Goal: Task Accomplishment & Management: Use online tool/utility

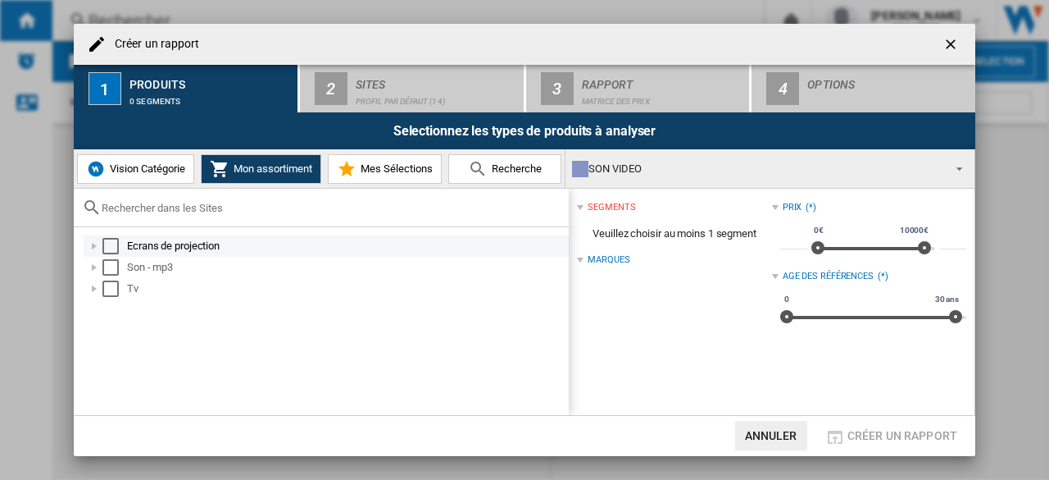
click at [109, 245] on div "Select" at bounding box center [110, 246] width 16 height 16
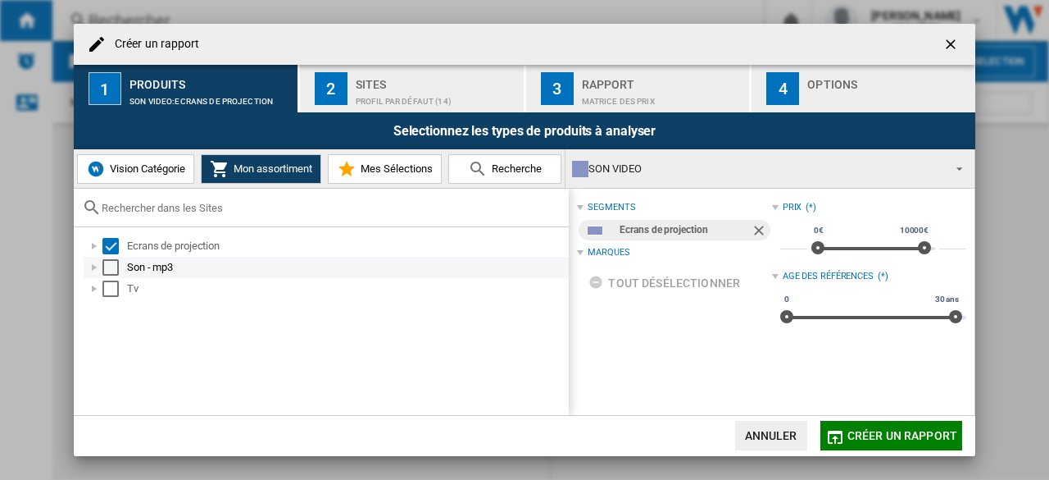
click at [116, 275] on div "Son - mp3" at bounding box center [326, 267] width 485 height 21
click at [106, 265] on div "Select" at bounding box center [110, 267] width 16 height 16
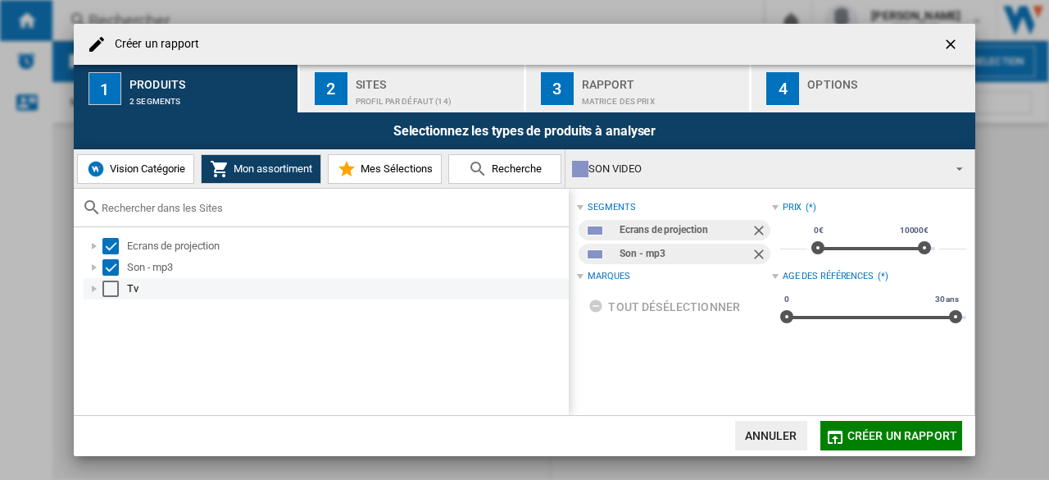
click at [116, 289] on div "Select" at bounding box center [110, 288] width 16 height 16
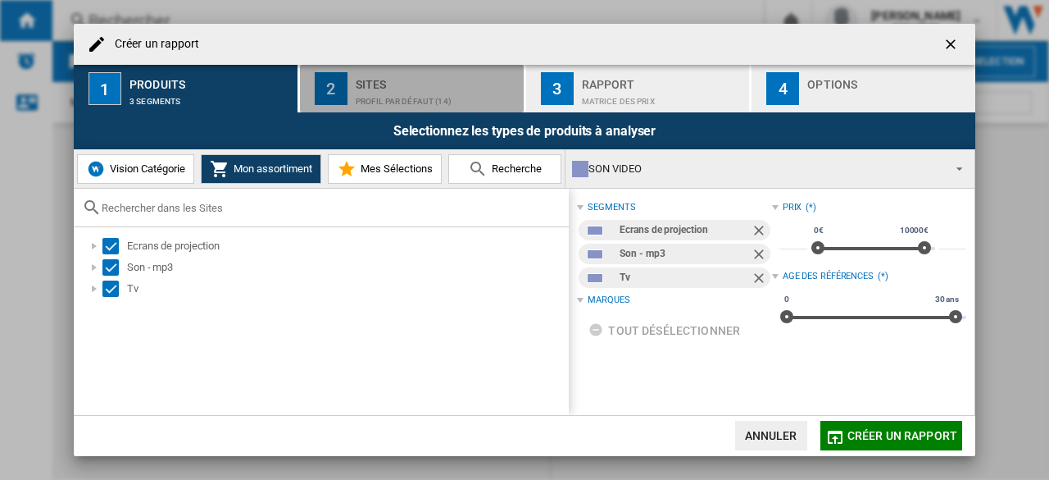
click at [370, 89] on div "Profil par défaut (14)" at bounding box center [436, 97] width 161 height 17
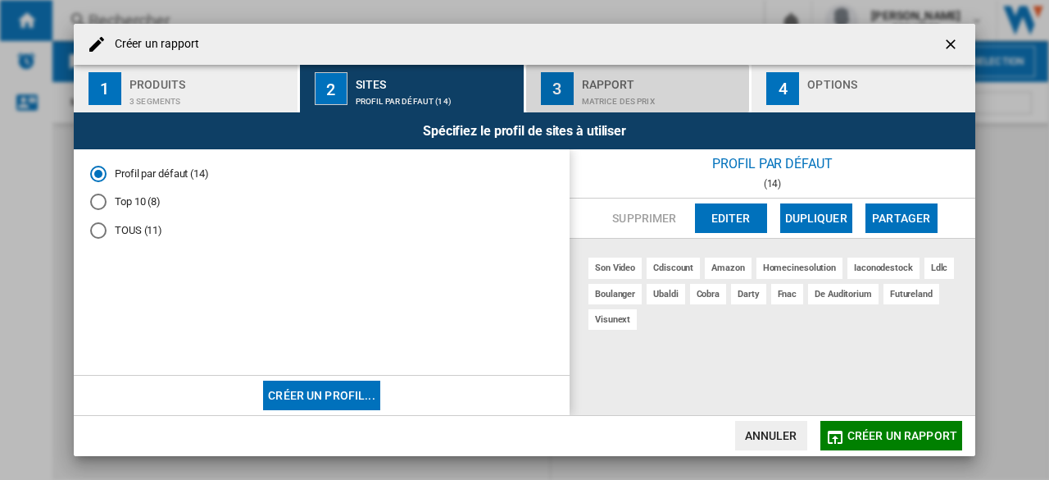
click at [625, 94] on div "Matrice des prix" at bounding box center [662, 97] width 161 height 17
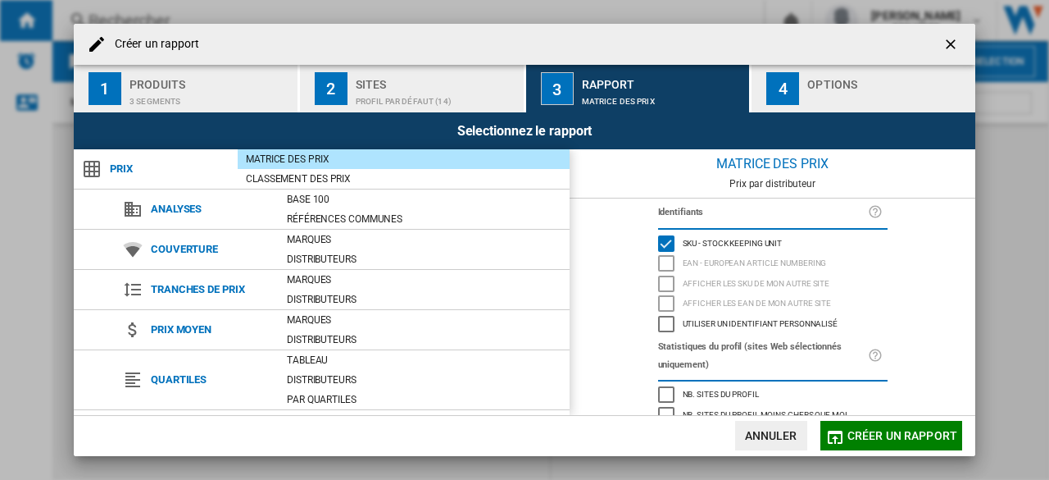
click at [162, 90] on div "3 segments" at bounding box center [210, 97] width 161 height 17
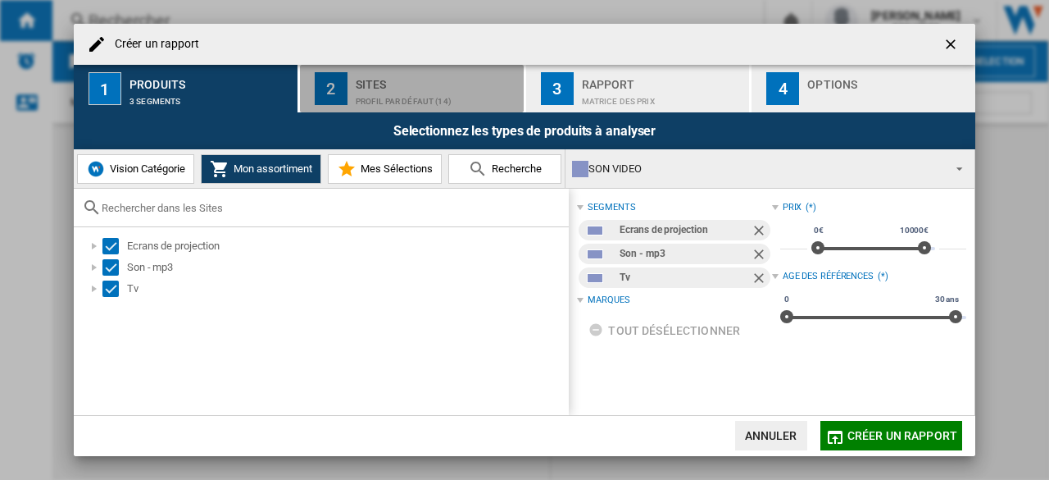
click at [402, 83] on div "Sites" at bounding box center [436, 79] width 161 height 17
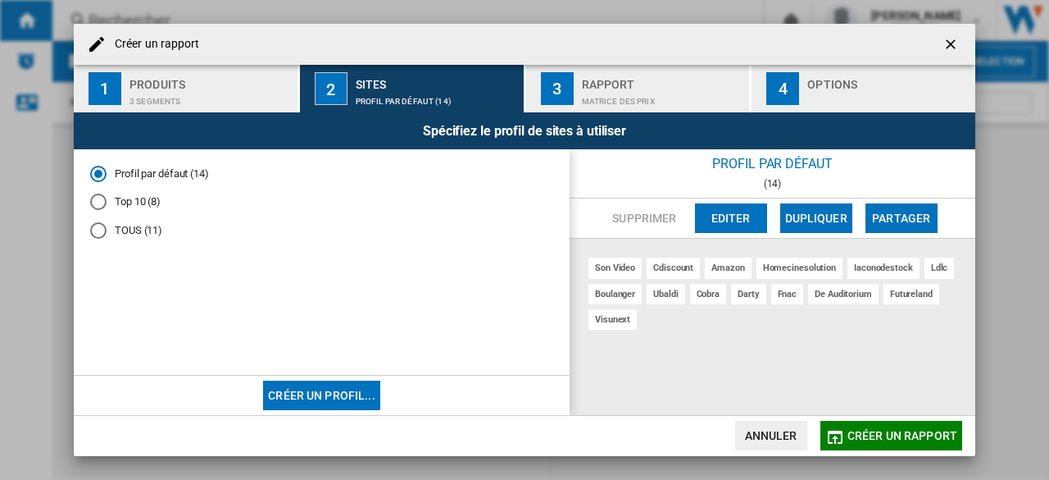
click at [228, 88] on div "Produits" at bounding box center [210, 79] width 161 height 17
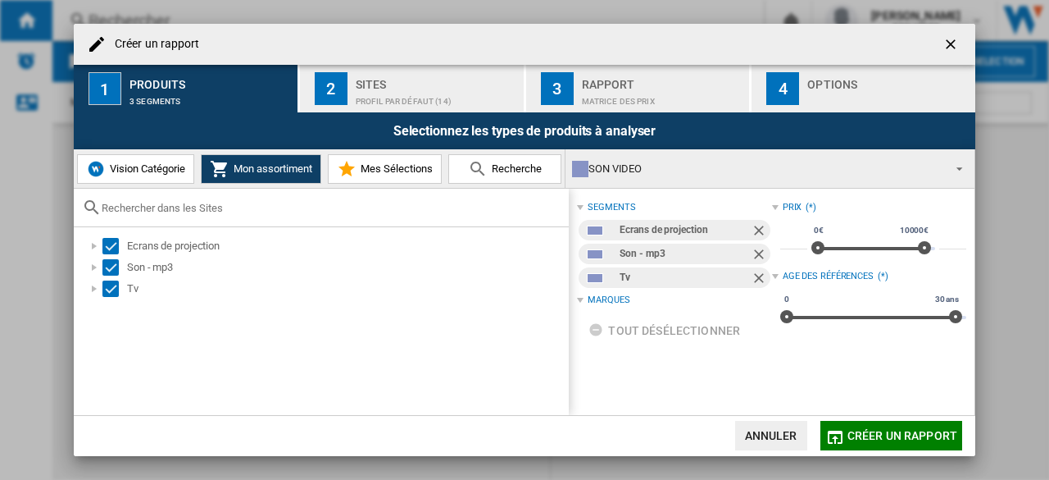
click at [604, 80] on div "Rapport" at bounding box center [662, 79] width 161 height 17
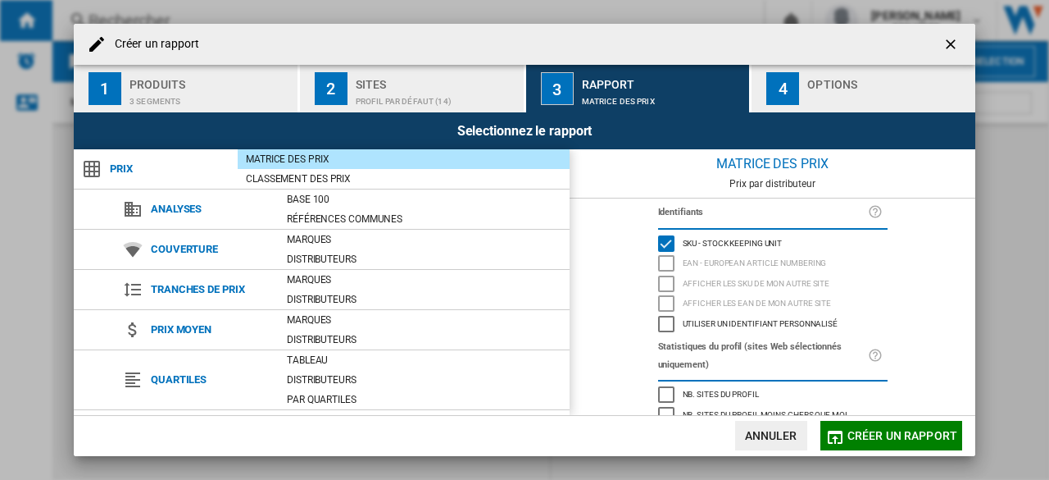
click at [433, 84] on div "Sites" at bounding box center [436, 79] width 161 height 17
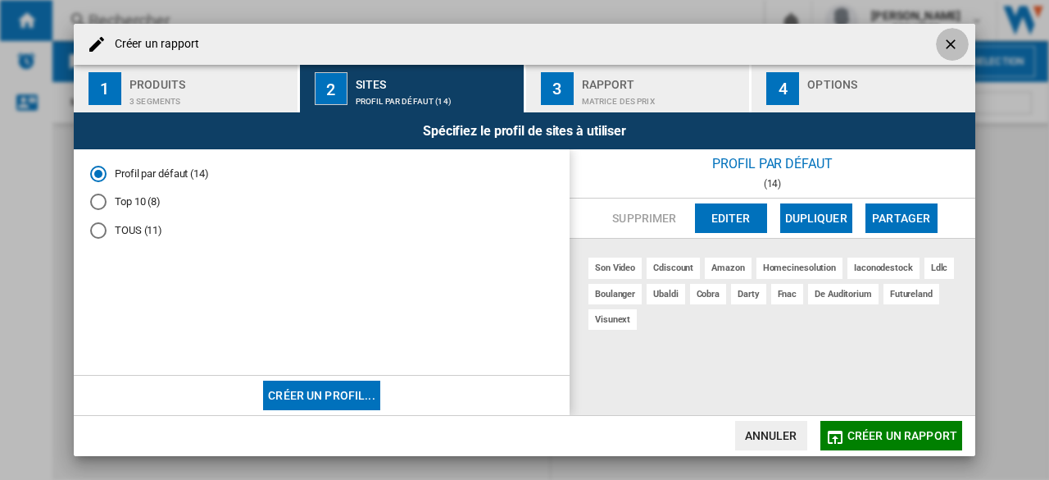
click at [951, 36] on ng-md-icon "getI18NText('BUTTONS.CLOSE_DIALOG')" at bounding box center [953, 46] width 20 height 20
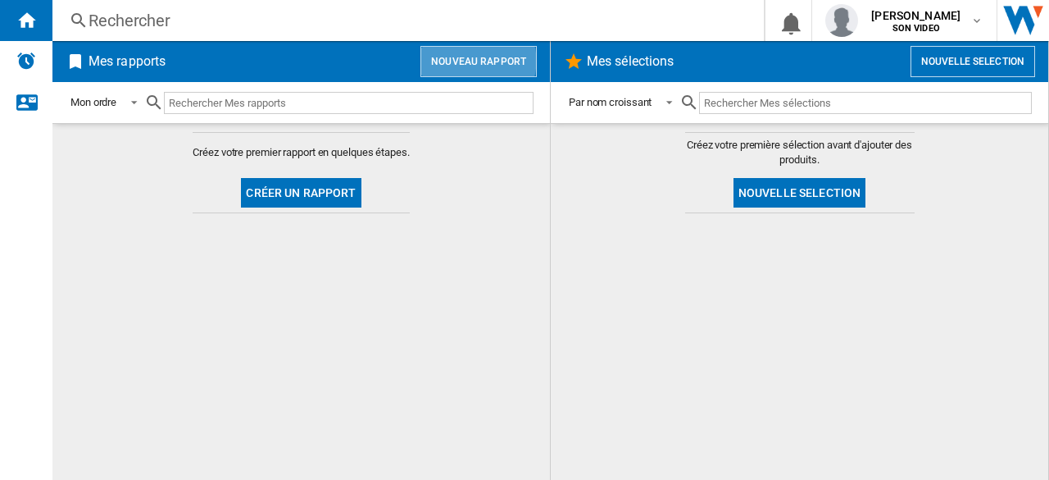
click at [471, 60] on button "Nouveau rapport" at bounding box center [479, 61] width 116 height 31
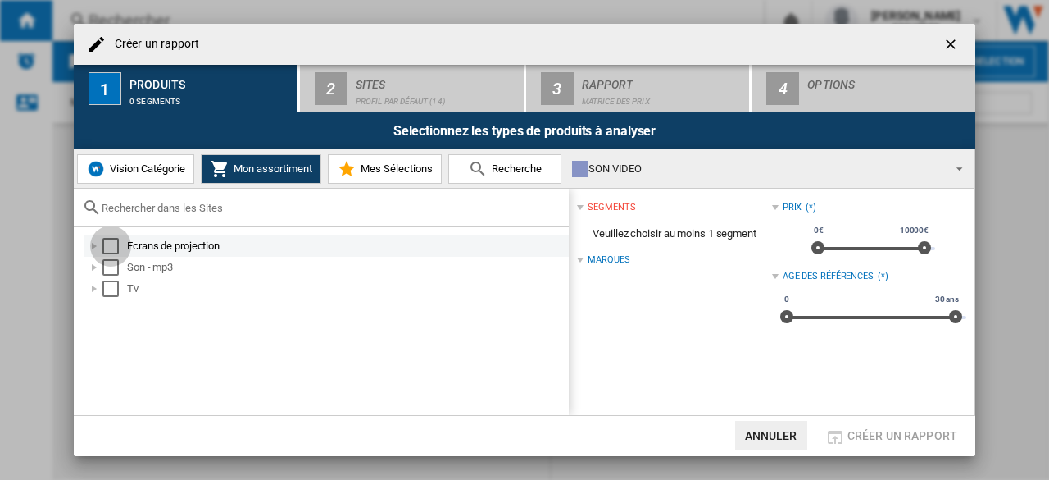
click at [103, 240] on div "Select" at bounding box center [110, 246] width 16 height 16
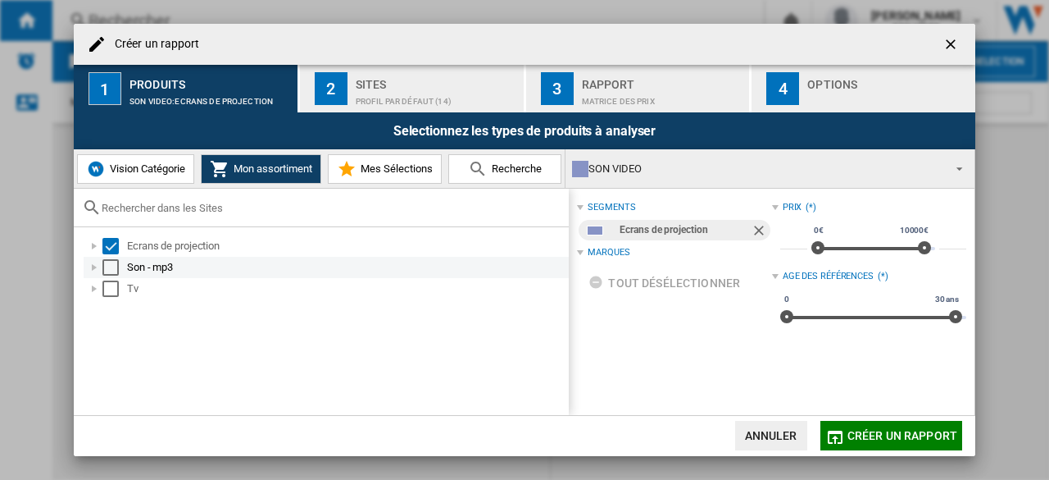
click at [117, 266] on div "Select" at bounding box center [110, 267] width 16 height 16
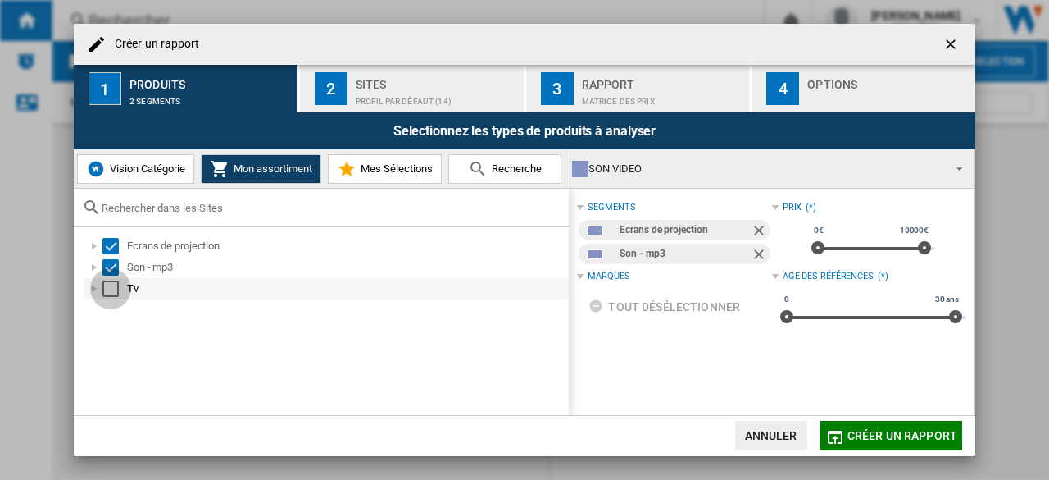
click at [114, 288] on div "Select" at bounding box center [110, 288] width 16 height 16
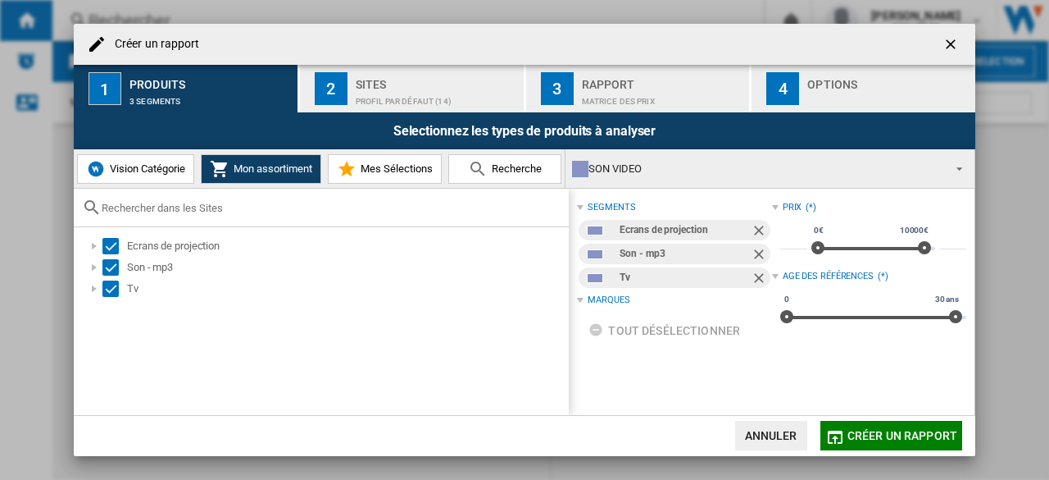
click at [363, 91] on div "Profil par défaut (14)" at bounding box center [436, 97] width 161 height 17
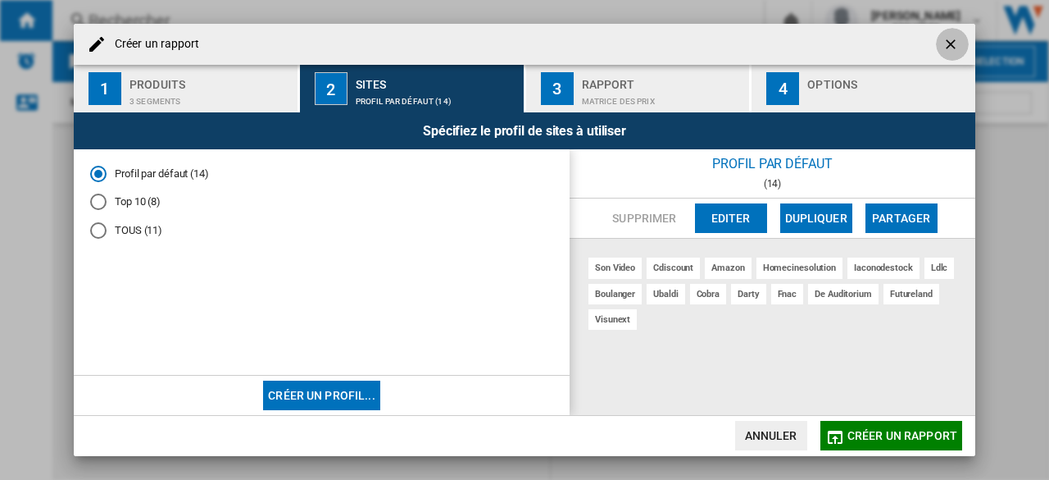
click at [948, 42] on ng-md-icon "getI18NText('BUTTONS.CLOSE_DIALOG')" at bounding box center [953, 46] width 20 height 20
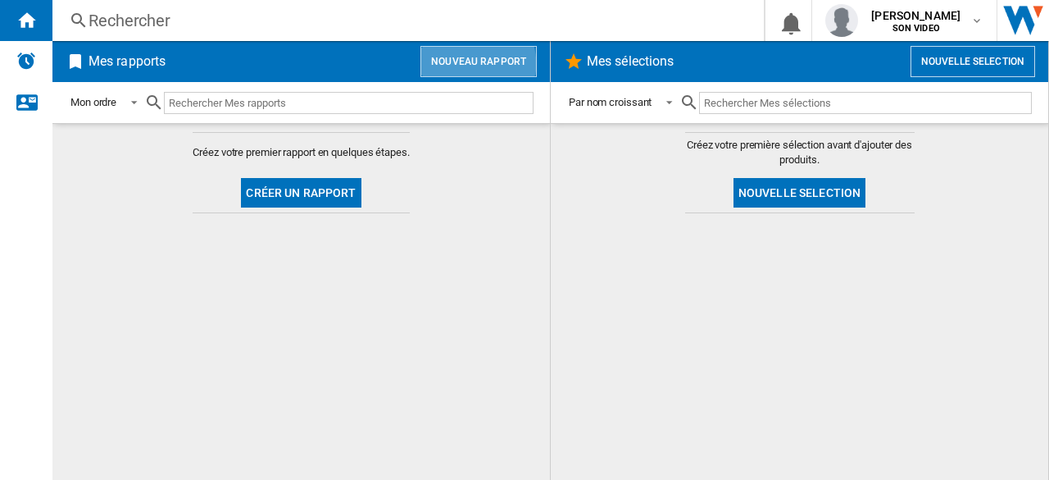
click at [469, 63] on button "Nouveau rapport" at bounding box center [479, 61] width 116 height 31
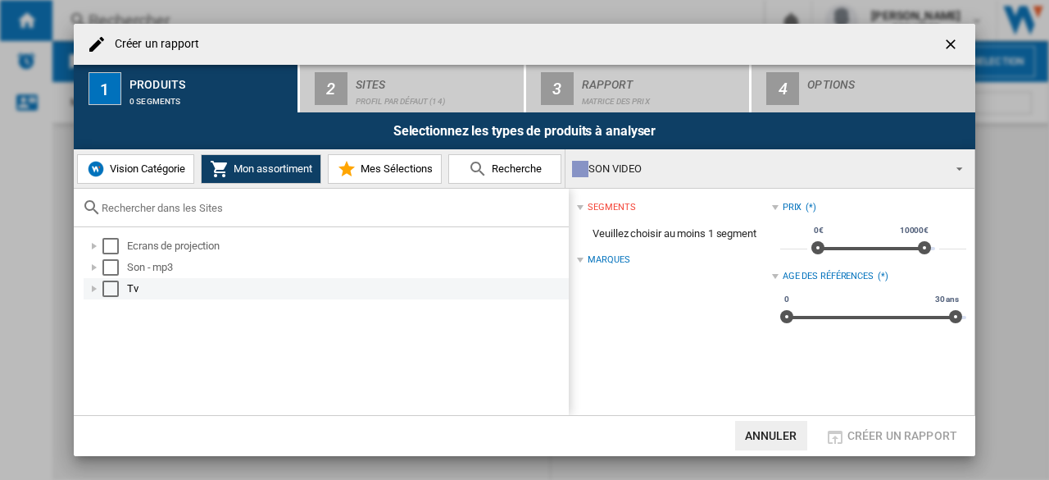
click at [90, 289] on div at bounding box center [94, 288] width 16 height 16
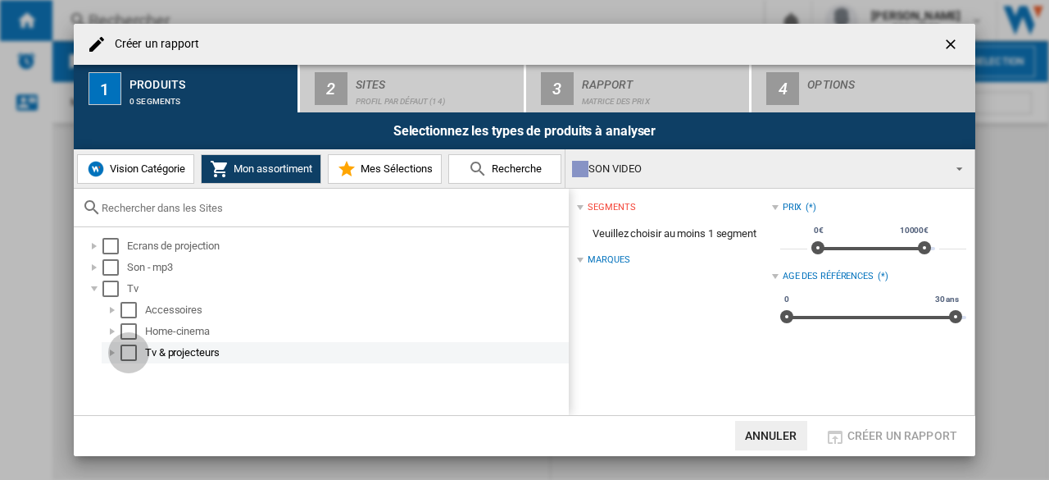
click at [129, 352] on div "Select" at bounding box center [128, 352] width 16 height 16
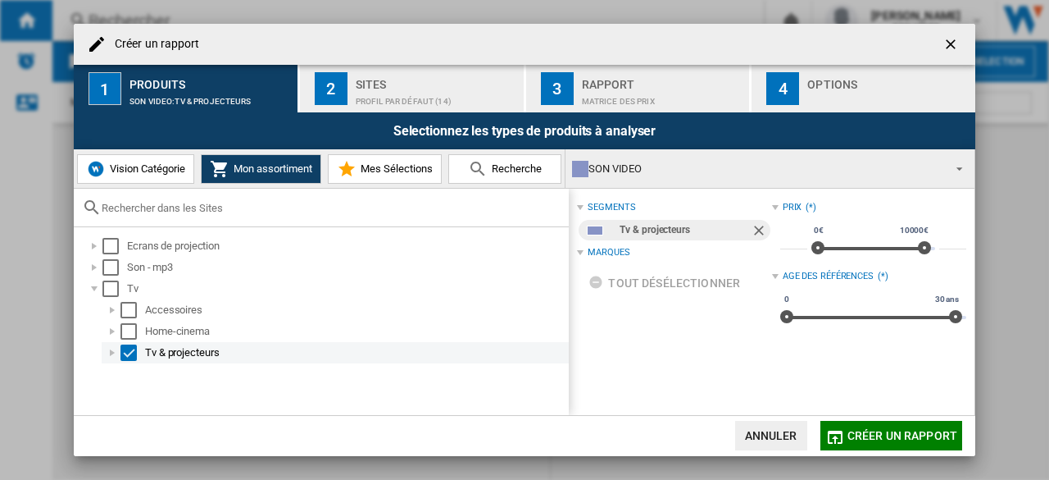
click at [111, 352] on div at bounding box center [112, 352] width 16 height 16
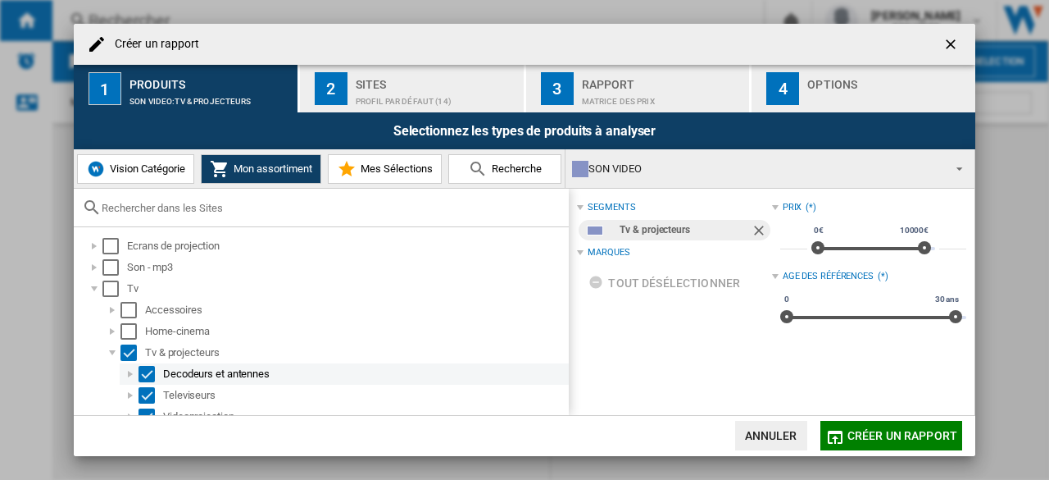
scroll to position [11, 0]
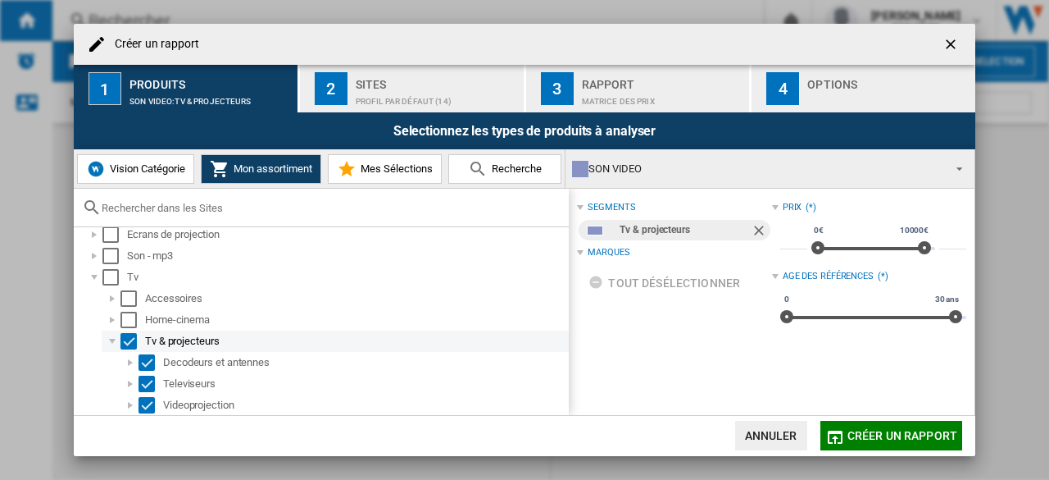
click at [127, 337] on div "Select" at bounding box center [128, 341] width 16 height 16
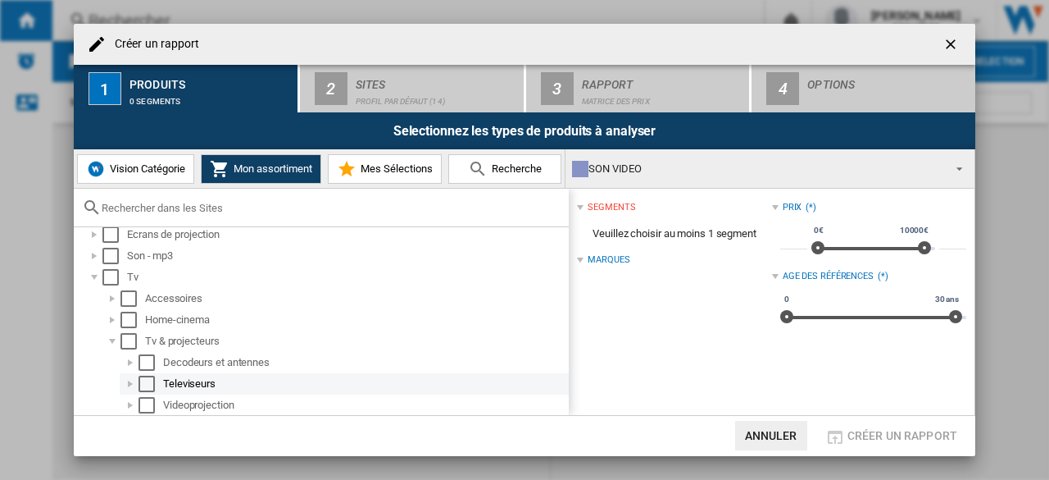
click at [151, 383] on div "Select" at bounding box center [147, 383] width 16 height 16
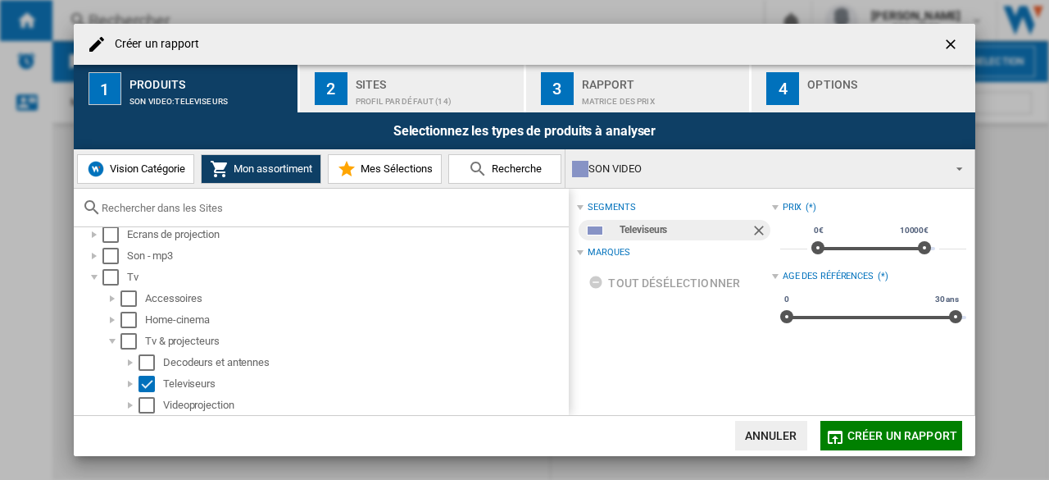
click at [121, 171] on span "Vision Catégorie" at bounding box center [146, 168] width 80 height 12
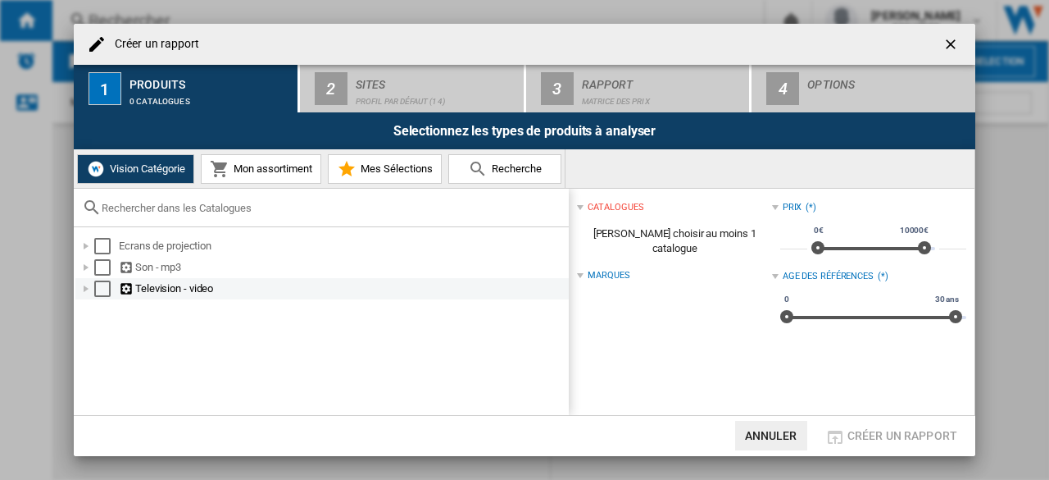
click at [83, 284] on div at bounding box center [86, 288] width 16 height 16
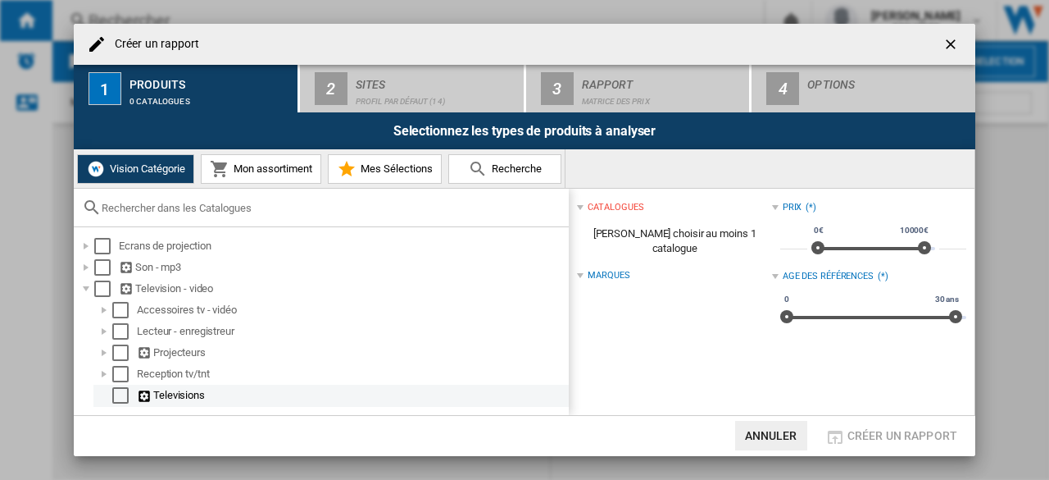
click at [114, 396] on div "Select" at bounding box center [120, 395] width 16 height 16
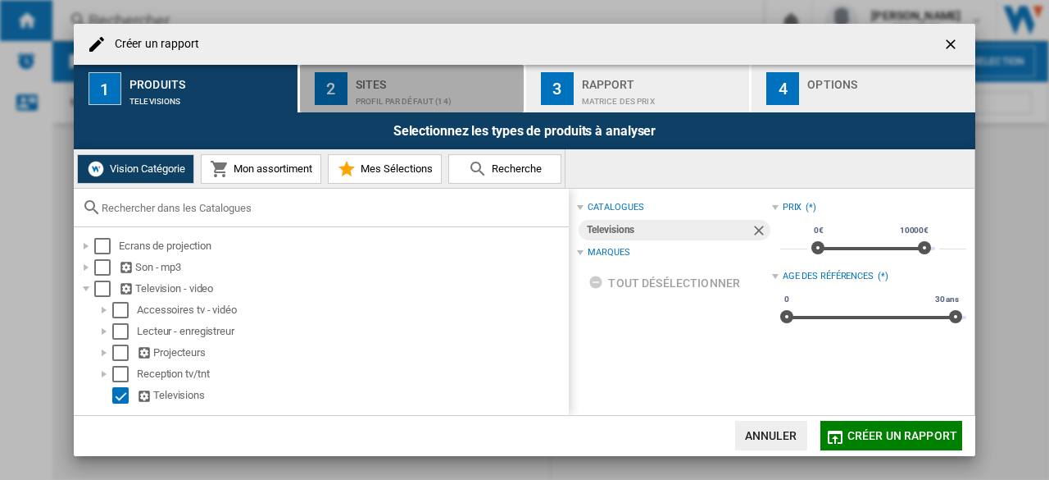
click at [403, 92] on div "Profil par défaut (14)" at bounding box center [436, 97] width 161 height 17
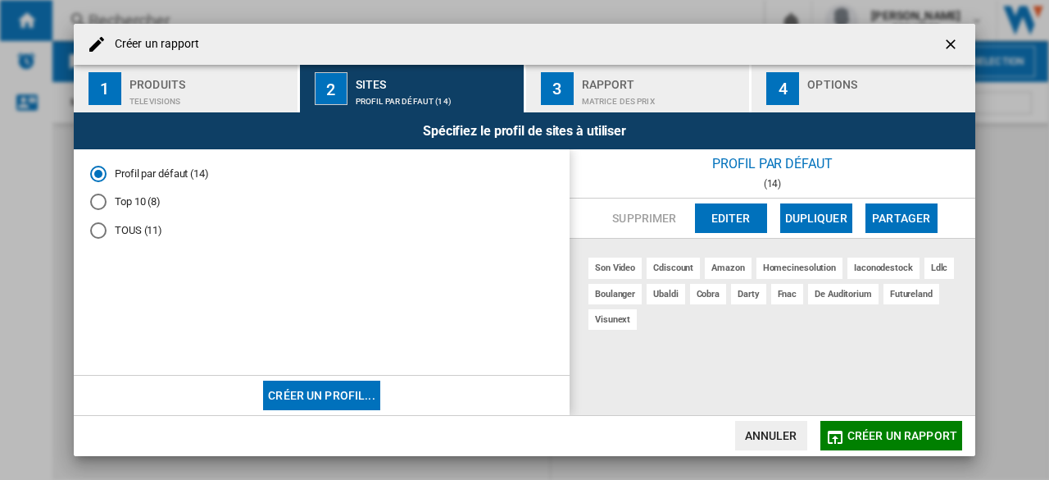
click at [725, 220] on button "Editer" at bounding box center [731, 218] width 72 height 30
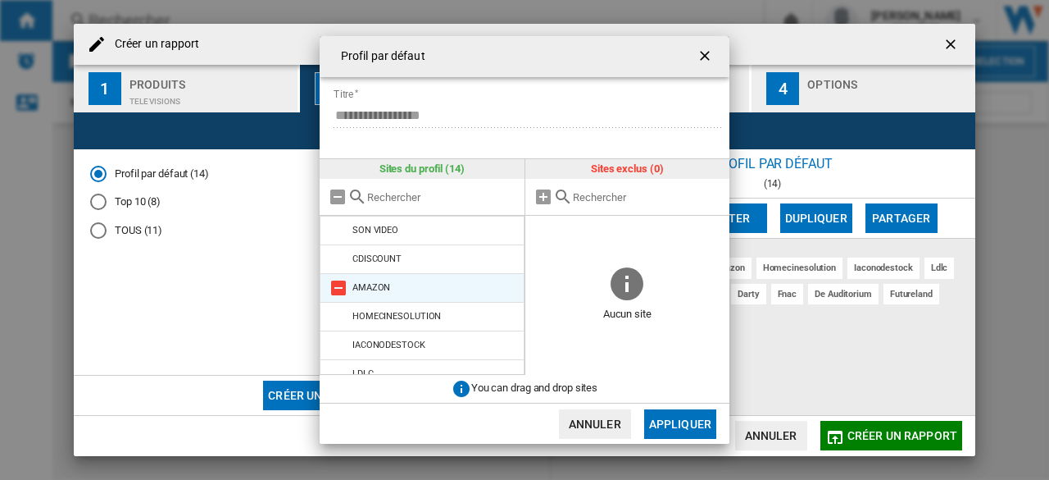
scroll to position [243, 0]
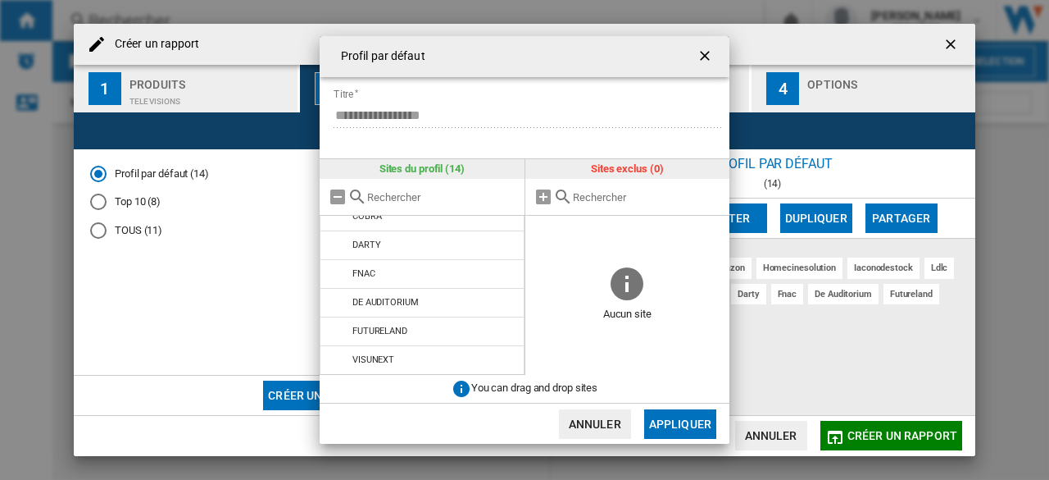
click at [705, 52] on ng-md-icon "getI18NText('BUTTONS.CLOSE_DIALOG')" at bounding box center [707, 58] width 20 height 20
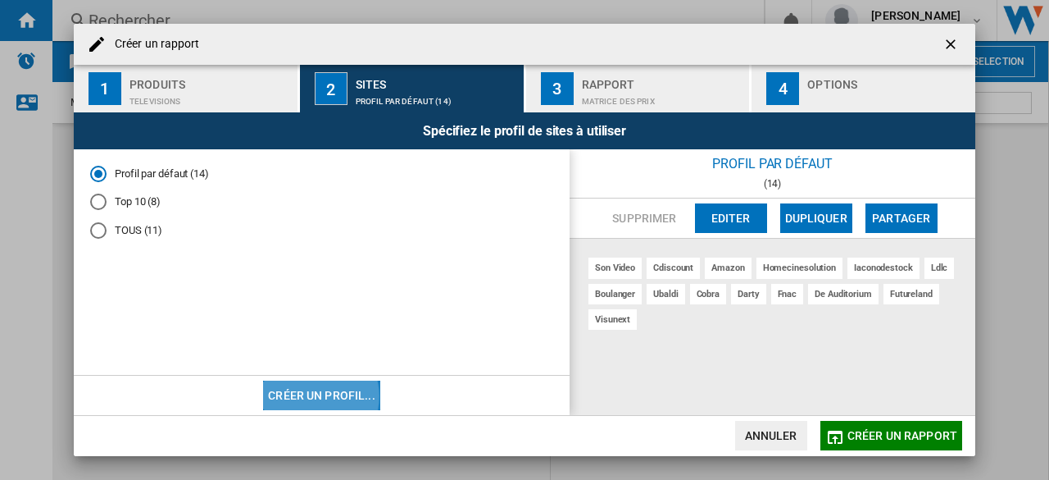
click at [313, 395] on button "Créer un profil..." at bounding box center [321, 395] width 117 height 30
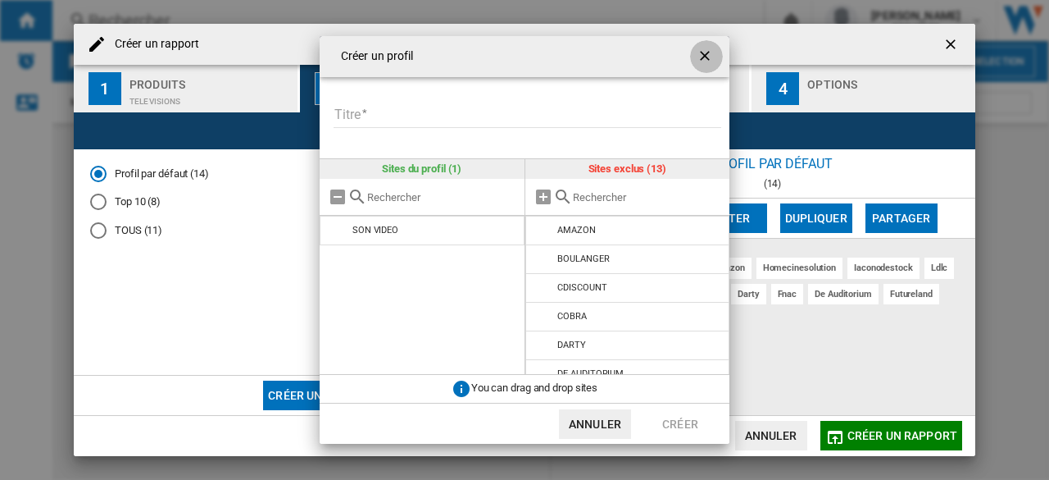
click at [708, 58] on ng-md-icon "getI18NText('BUTTONS.CLOSE_DIALOG')" at bounding box center [707, 58] width 20 height 20
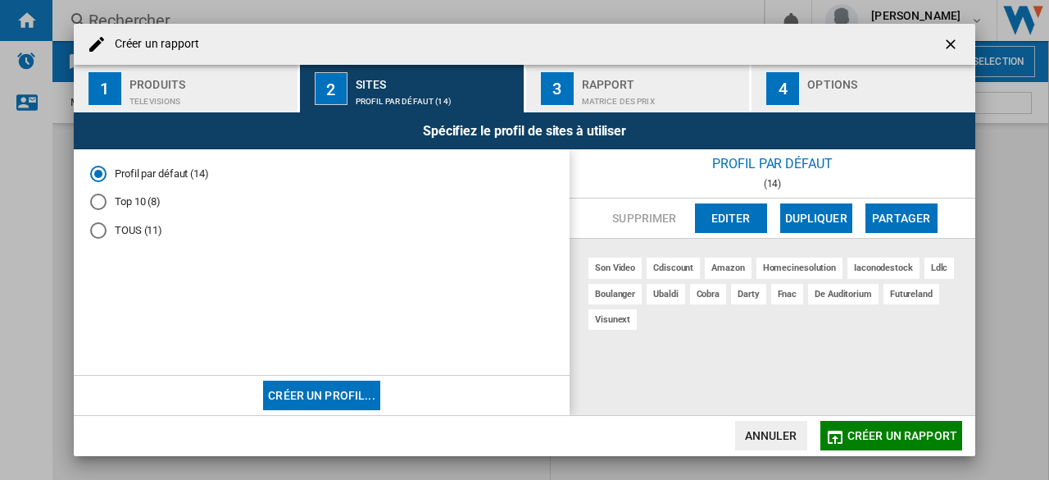
click at [593, 86] on div "Rapport" at bounding box center [662, 79] width 161 height 17
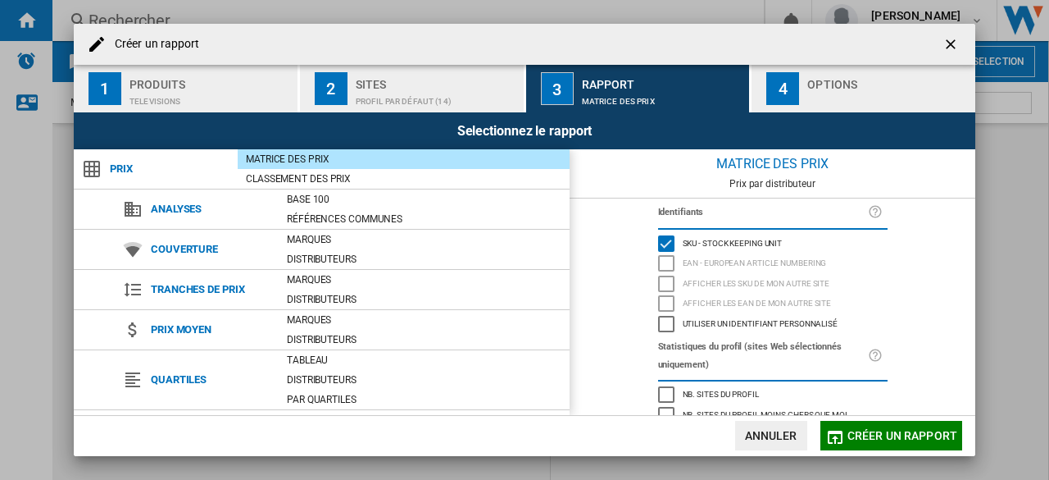
scroll to position [221, 0]
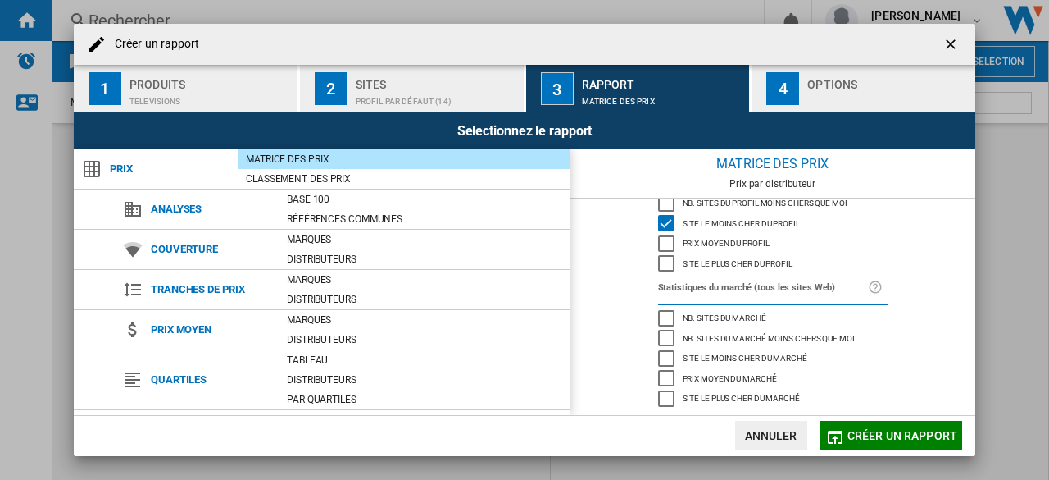
click at [878, 442] on span "Créer un rapport" at bounding box center [903, 435] width 110 height 13
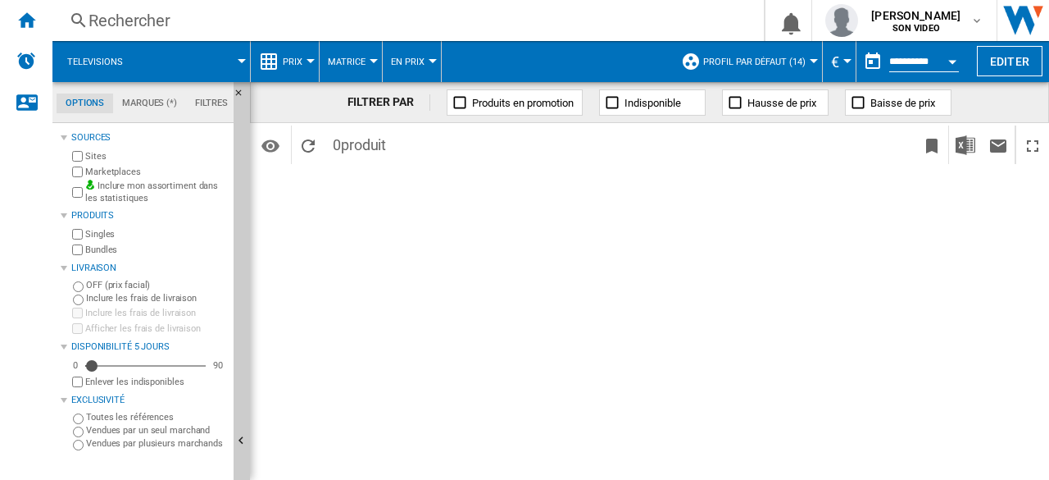
click at [94, 57] on span "Televisions" at bounding box center [95, 62] width 56 height 11
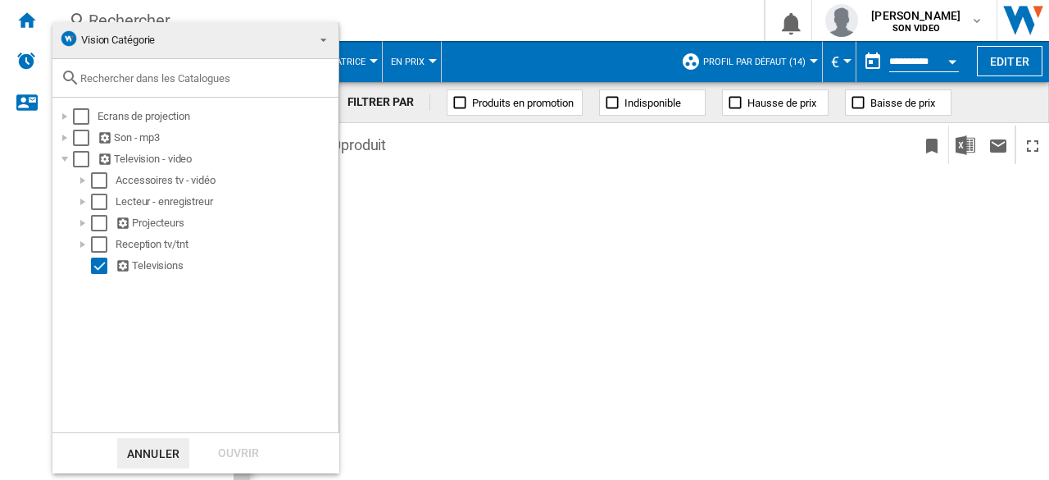
click at [461, 275] on md-backdrop at bounding box center [524, 240] width 1049 height 480
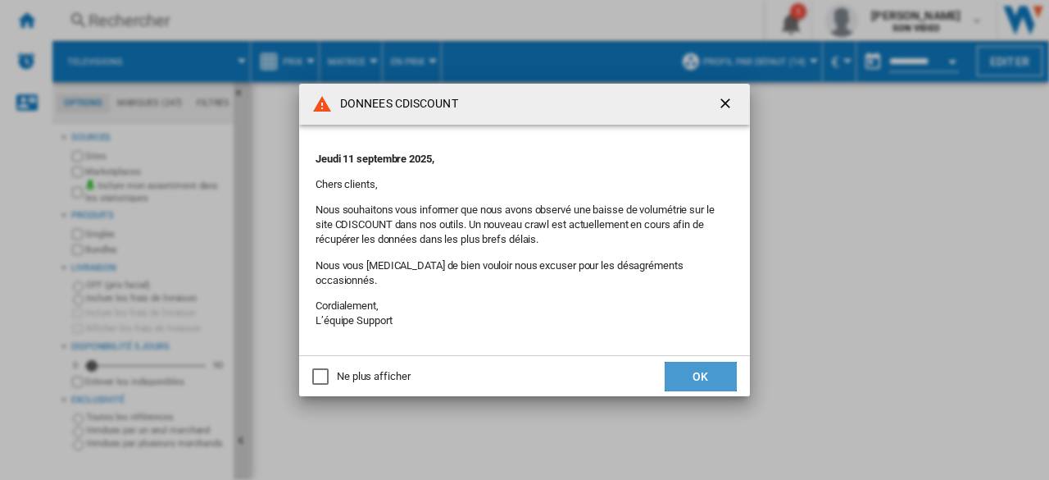
click at [694, 368] on button "OK" at bounding box center [701, 376] width 72 height 30
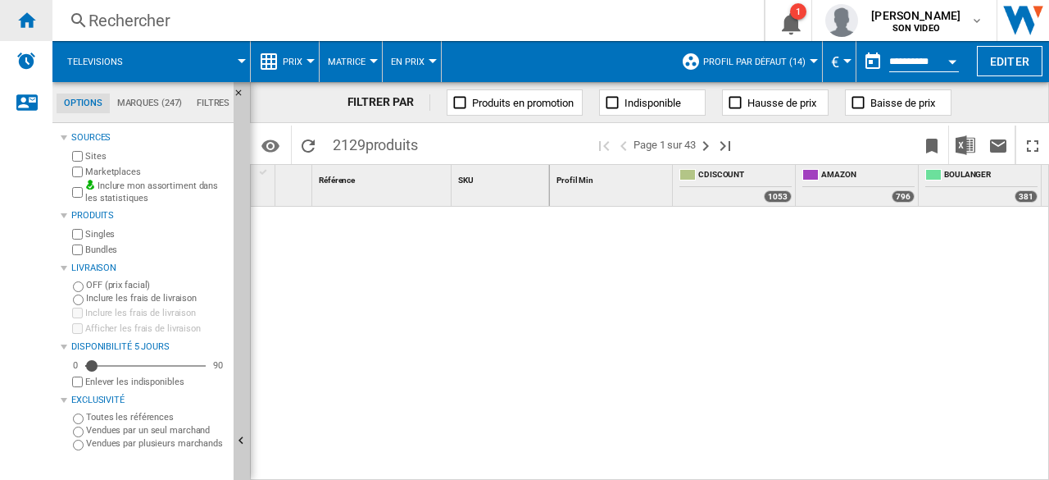
click at [16, 18] on div "Accueil" at bounding box center [26, 20] width 52 height 41
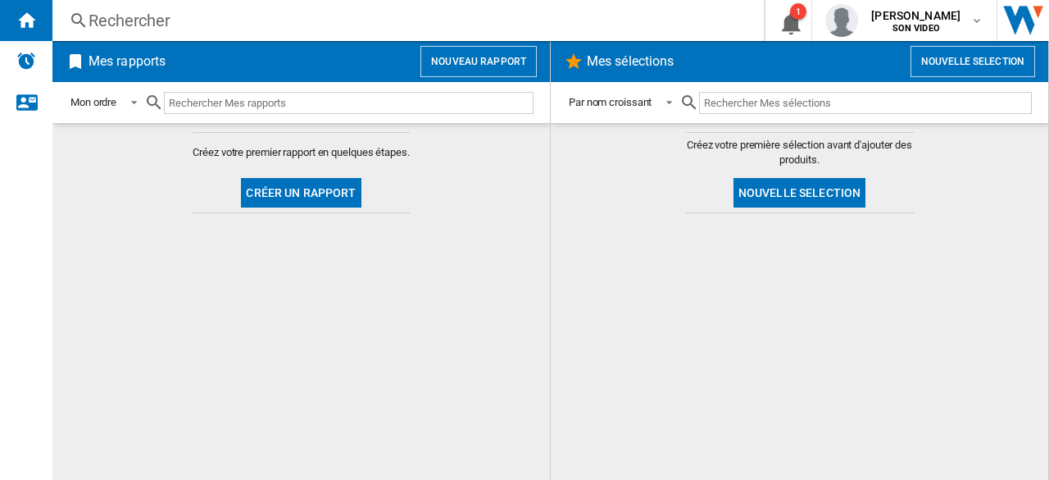
click at [458, 48] on button "Nouveau rapport" at bounding box center [479, 61] width 116 height 31
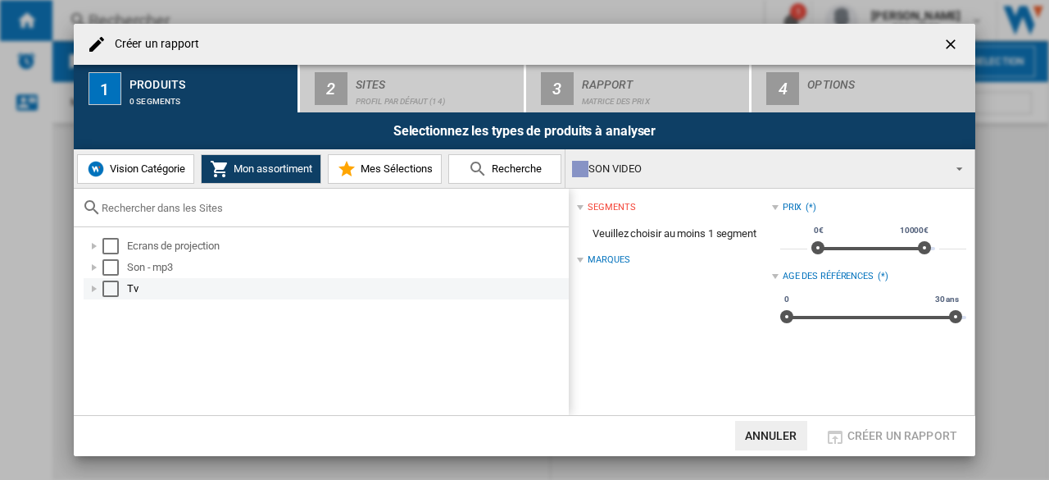
click at [89, 287] on div at bounding box center [94, 288] width 16 height 16
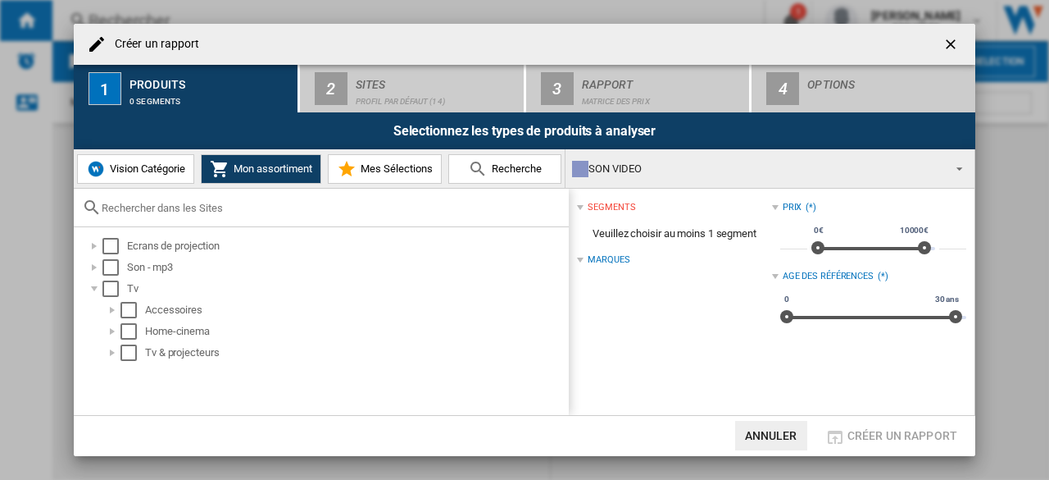
click at [128, 168] on span "Vision Catégorie" at bounding box center [146, 168] width 80 height 12
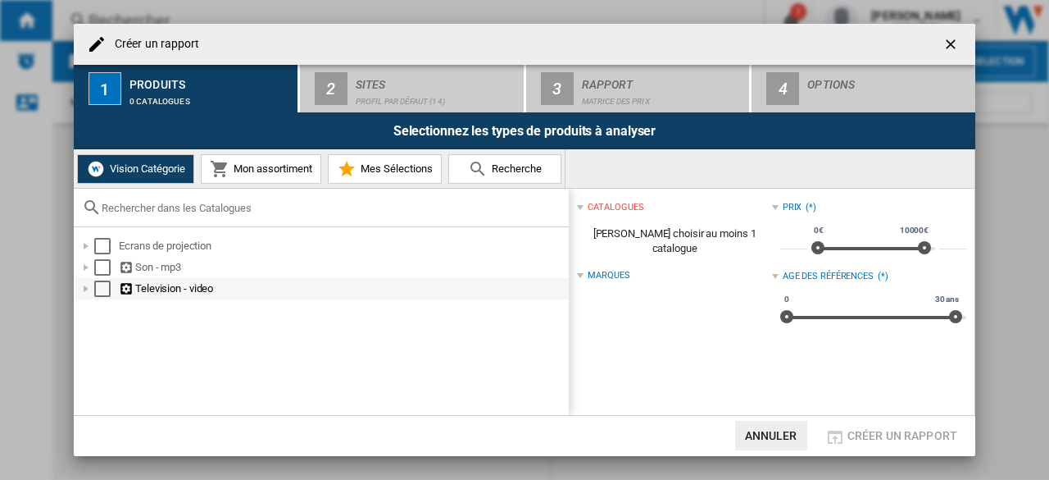
click at [80, 290] on div at bounding box center [86, 288] width 16 height 16
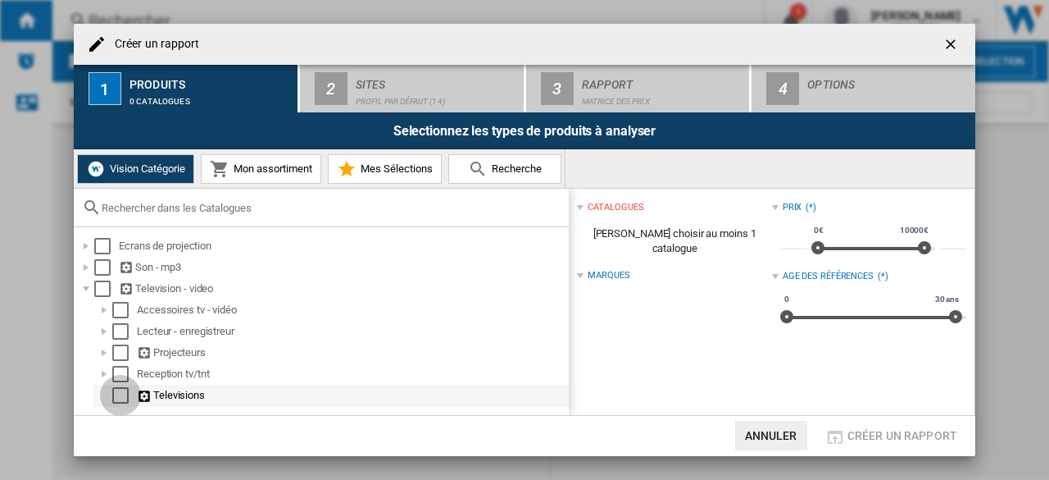
click at [120, 397] on div "Select" at bounding box center [120, 395] width 16 height 16
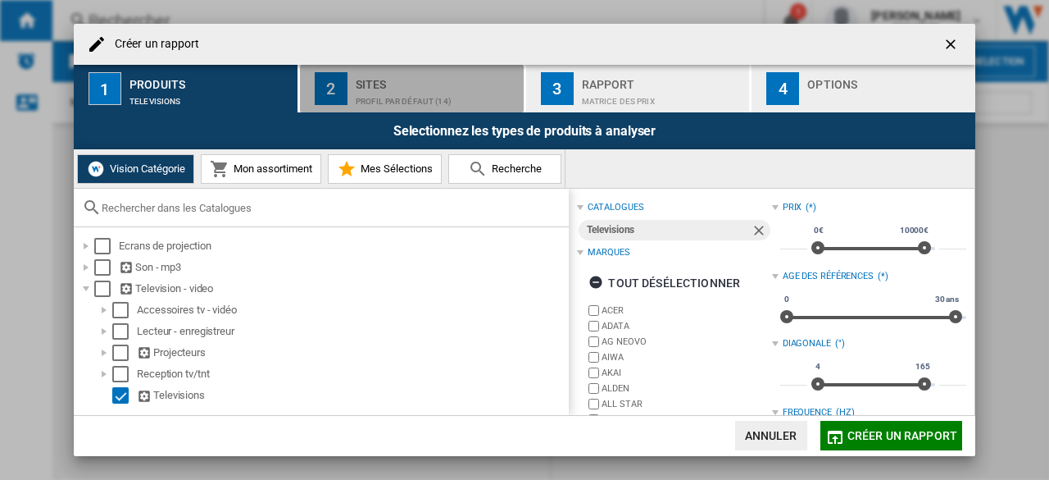
click at [387, 86] on div "Sites" at bounding box center [436, 79] width 161 height 17
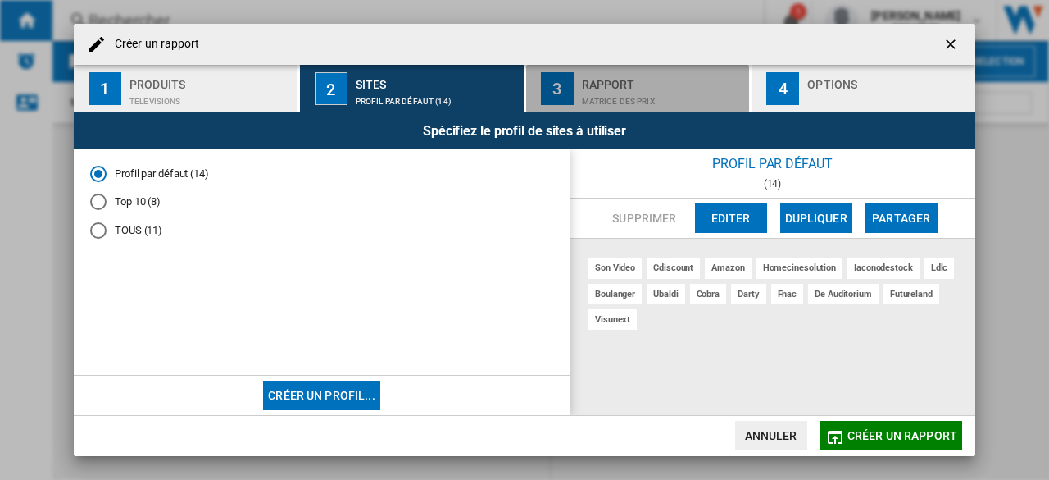
click at [633, 91] on div "Matrice des prix" at bounding box center [662, 97] width 161 height 17
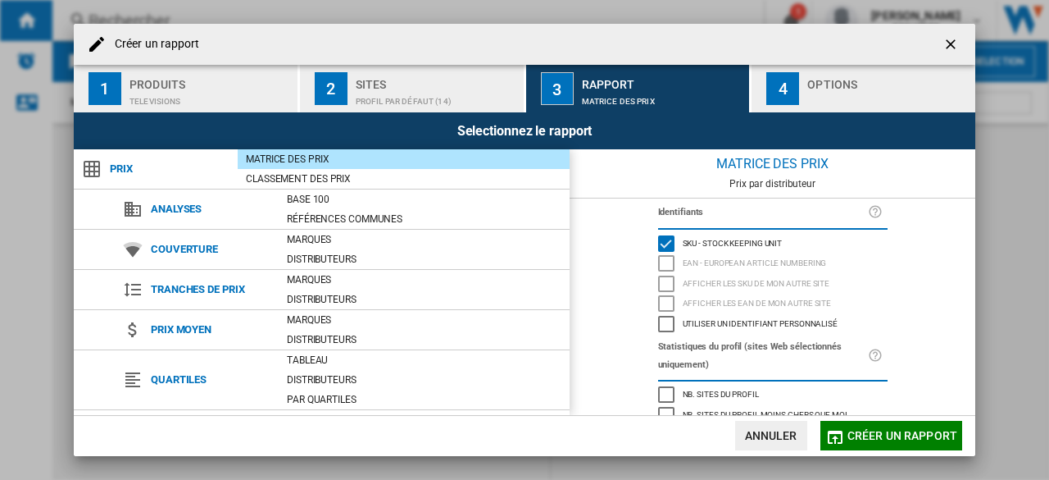
click at [799, 94] on button "4 Options" at bounding box center [864, 89] width 224 height 48
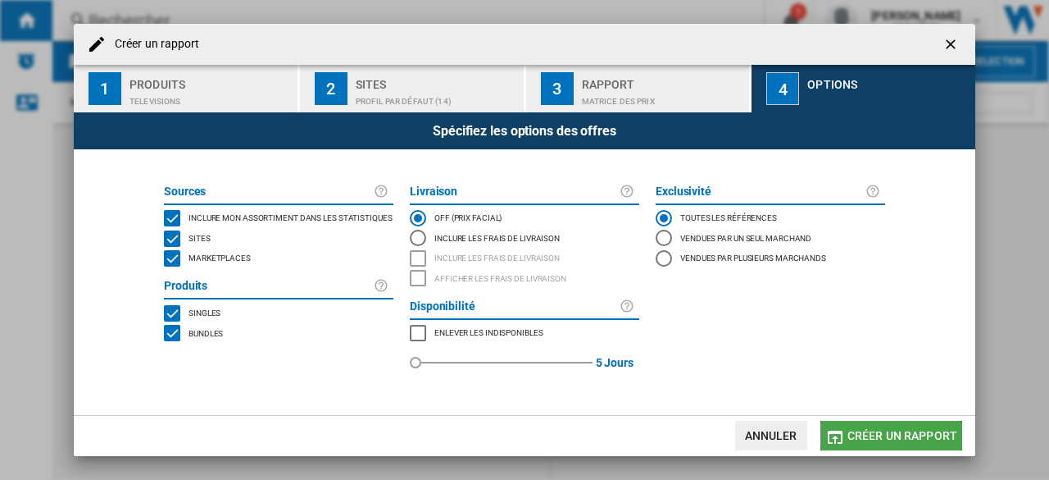
click at [859, 435] on span "Créer un rapport" at bounding box center [903, 435] width 110 height 13
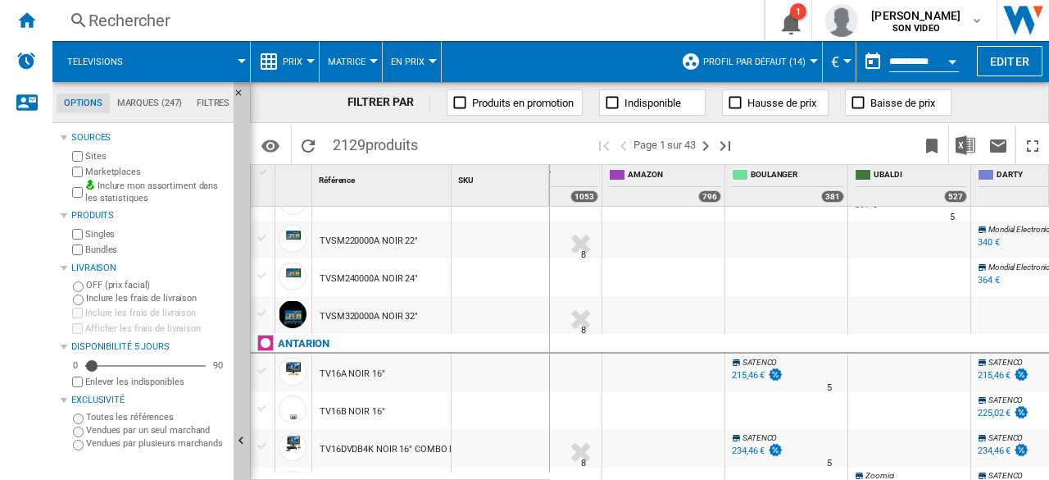
scroll to position [144, 0]
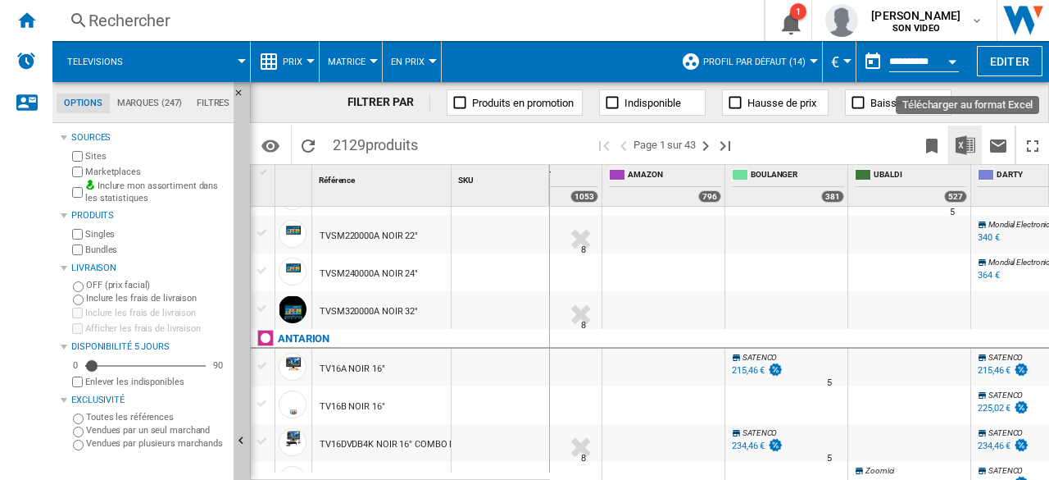
click at [969, 145] on img "Télécharger au format Excel" at bounding box center [966, 145] width 20 height 20
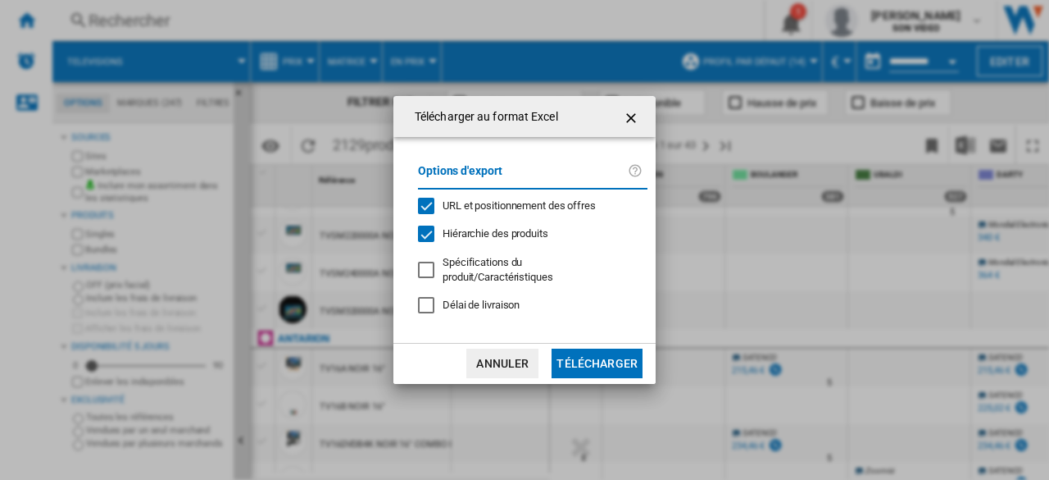
click at [422, 297] on div "Délai de livraison" at bounding box center [426, 305] width 16 height 16
click at [428, 270] on div at bounding box center [426, 269] width 16 height 16
click at [427, 270] on div at bounding box center [426, 269] width 16 height 16
click at [424, 297] on div "Délai de livraison" at bounding box center [426, 305] width 16 height 16
click at [598, 355] on button "Télécharger" at bounding box center [597, 363] width 91 height 30
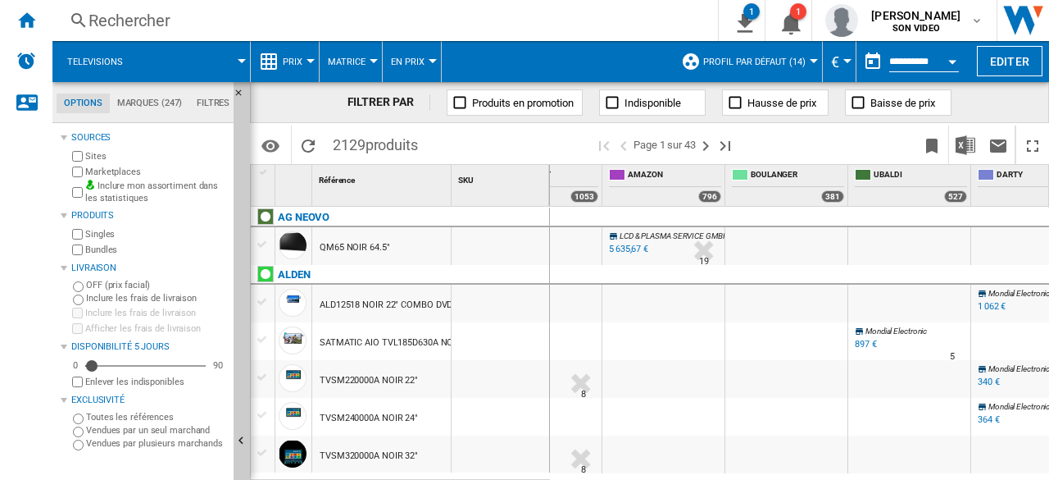
scroll to position [0, 369]
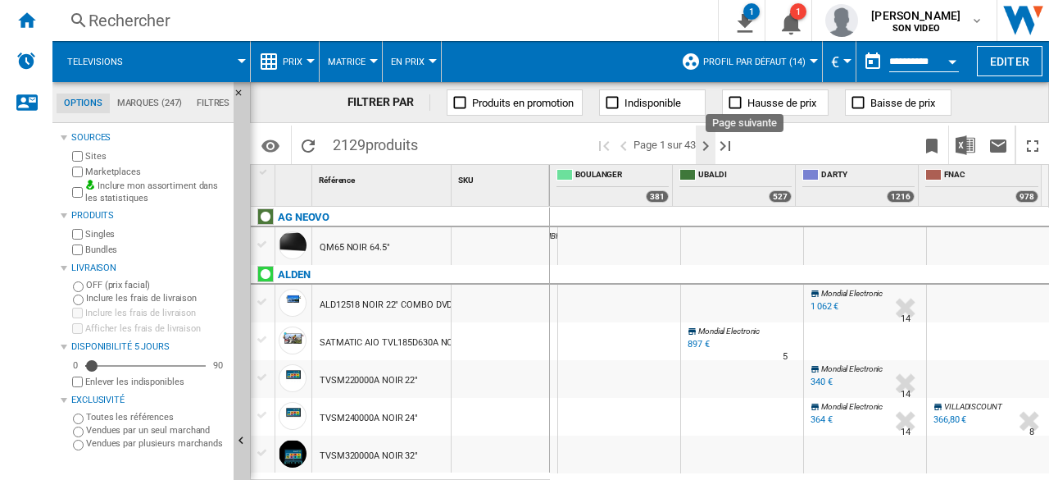
click at [707, 143] on ng-md-icon "Page suivante" at bounding box center [706, 146] width 20 height 20
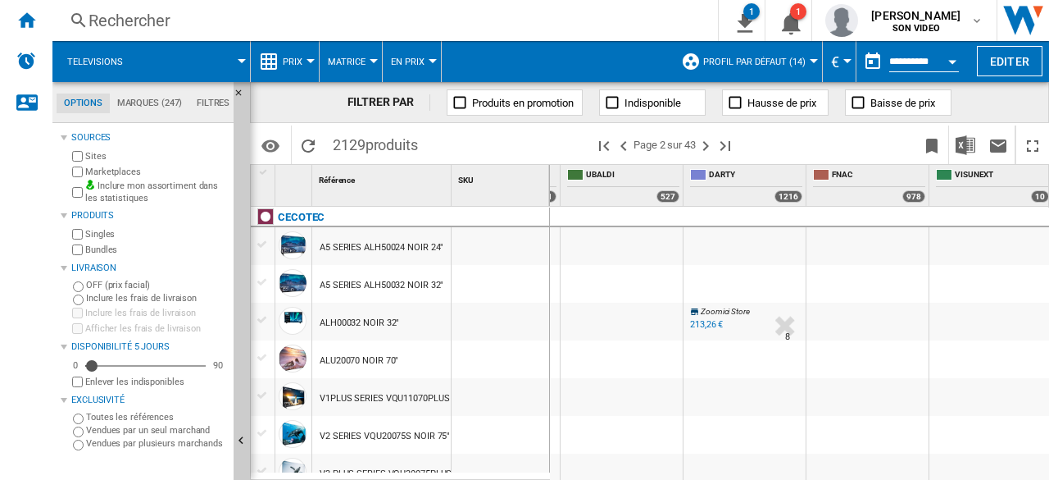
scroll to position [0, 607]
click at [709, 151] on ng-md-icon "Page suivante" at bounding box center [706, 146] width 20 height 20
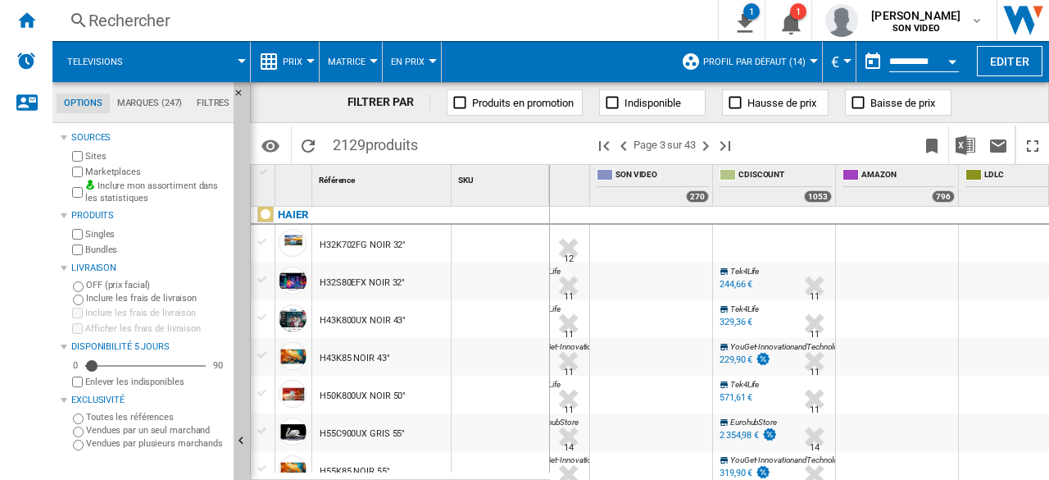
scroll to position [438, 0]
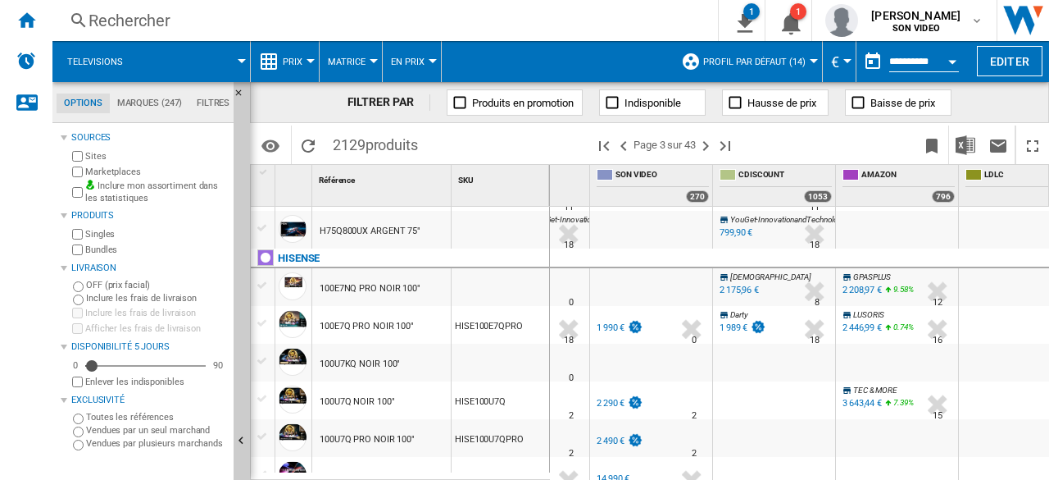
click at [157, 105] on md-tab-item "Marques (247)" at bounding box center [150, 103] width 80 height 20
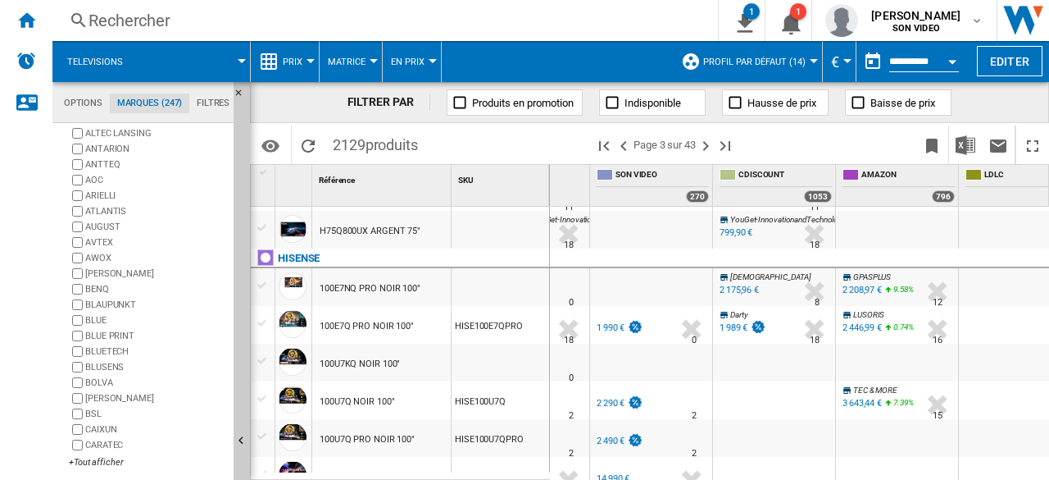
scroll to position [0, 0]
